Goal: Information Seeking & Learning: Learn about a topic

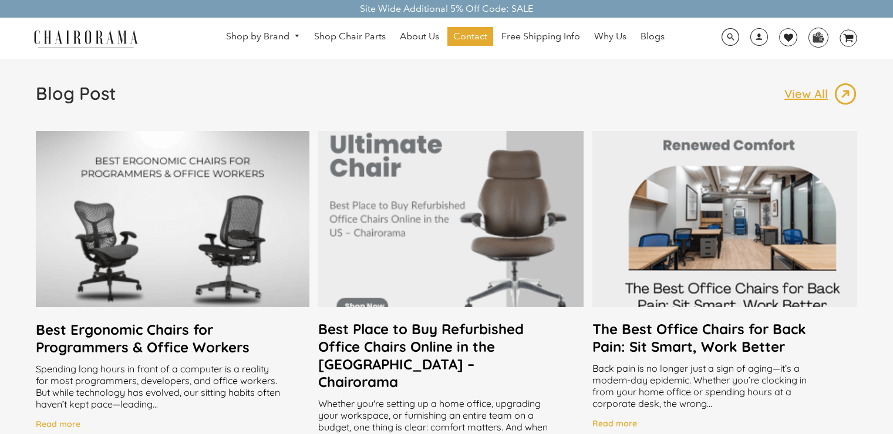
scroll to position [1999, 0]
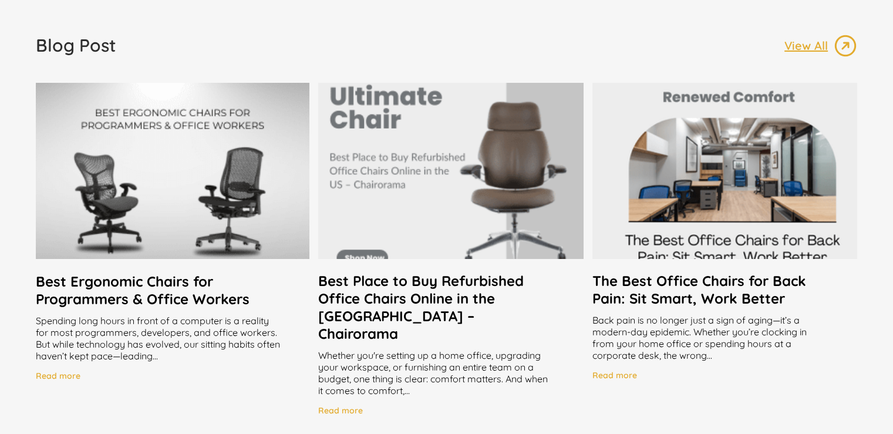
click at [490, 305] on h2 "Best Place to Buy Refurbished Office Chairs Online in the [GEOGRAPHIC_DATA] – C…" at bounding box center [450, 307] width 265 height 70
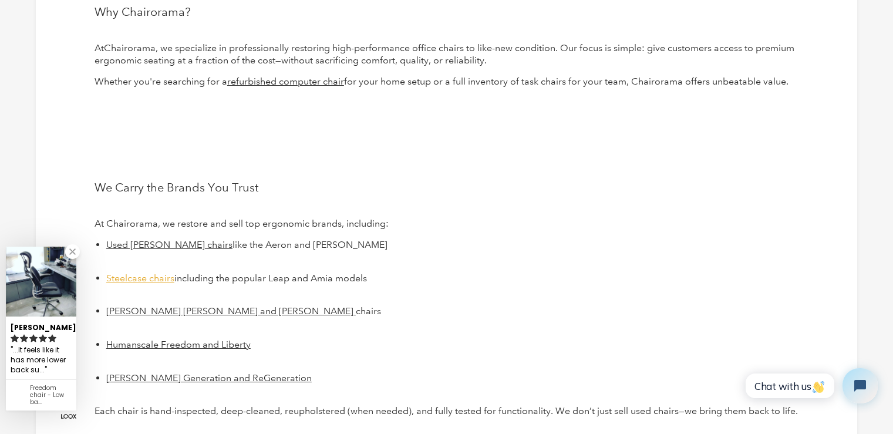
click at [140, 272] on span "Steelcase chairs" at bounding box center [140, 277] width 68 height 11
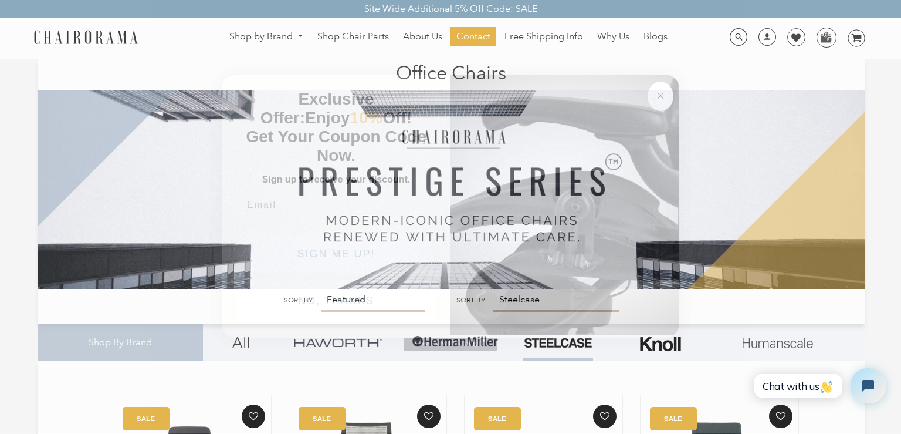
click at [680, 74] on div "Close dialog Exclusive Offer: Enjoy 10% Off! Get Your Coupon Code Now. Sign up …" at bounding box center [450, 216] width 901 height 434
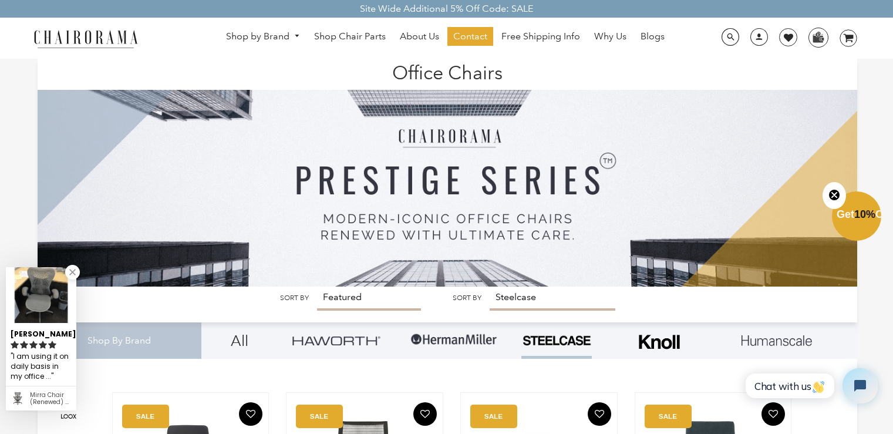
click at [829, 192] on circle "Close teaser" at bounding box center [834, 194] width 11 height 11
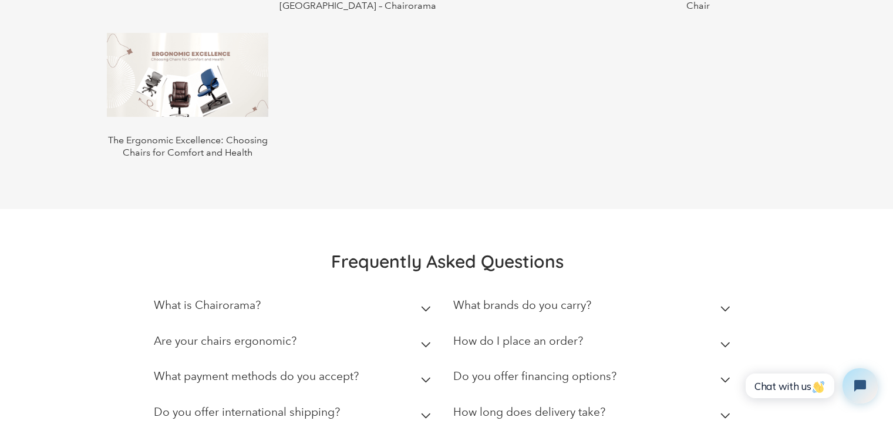
scroll to position [1467, 0]
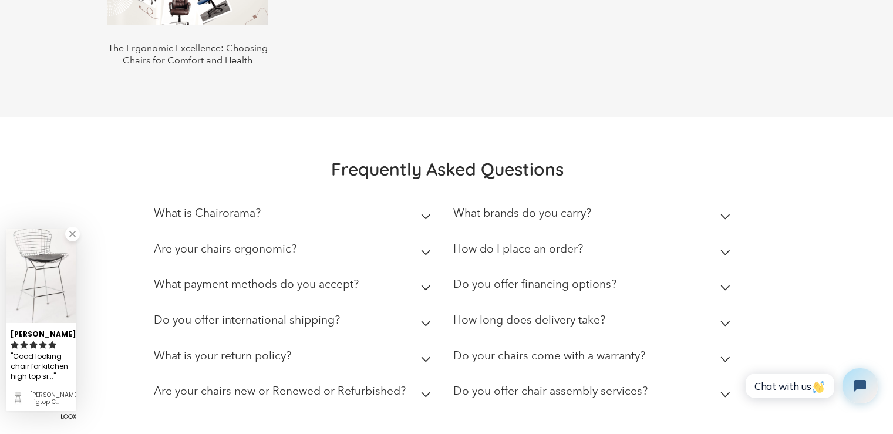
click at [24, 325] on div "Jenny G." at bounding box center [41, 332] width 61 height 15
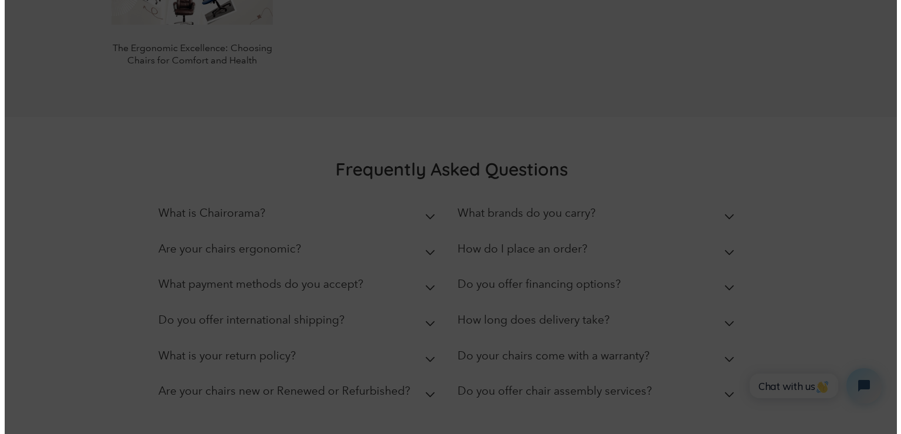
scroll to position [1471, 0]
